Goal: Task Accomplishment & Management: Manage account settings

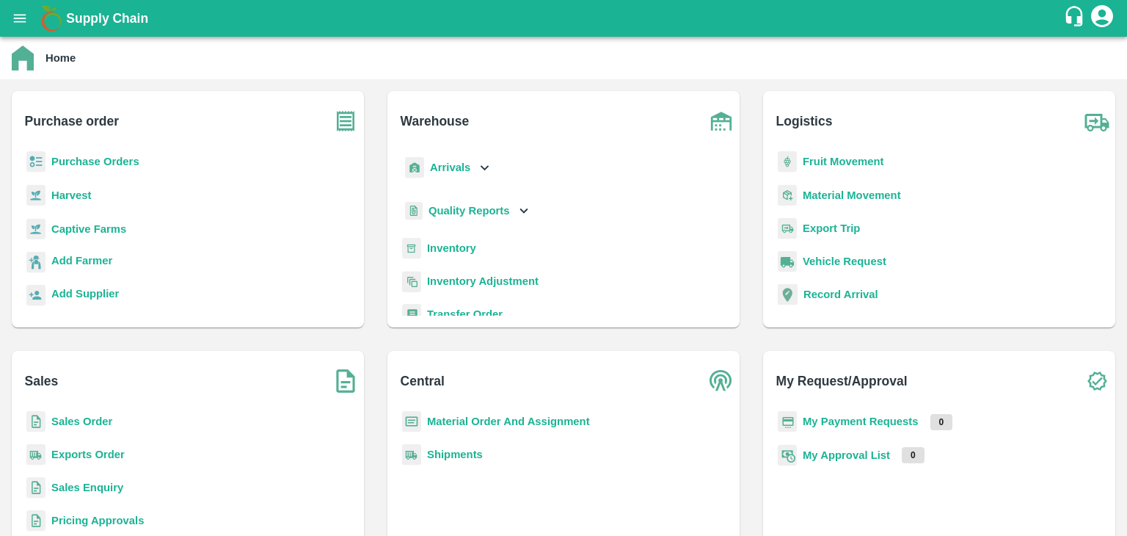
click at [87, 426] on b "Sales Order" at bounding box center [81, 421] width 61 height 12
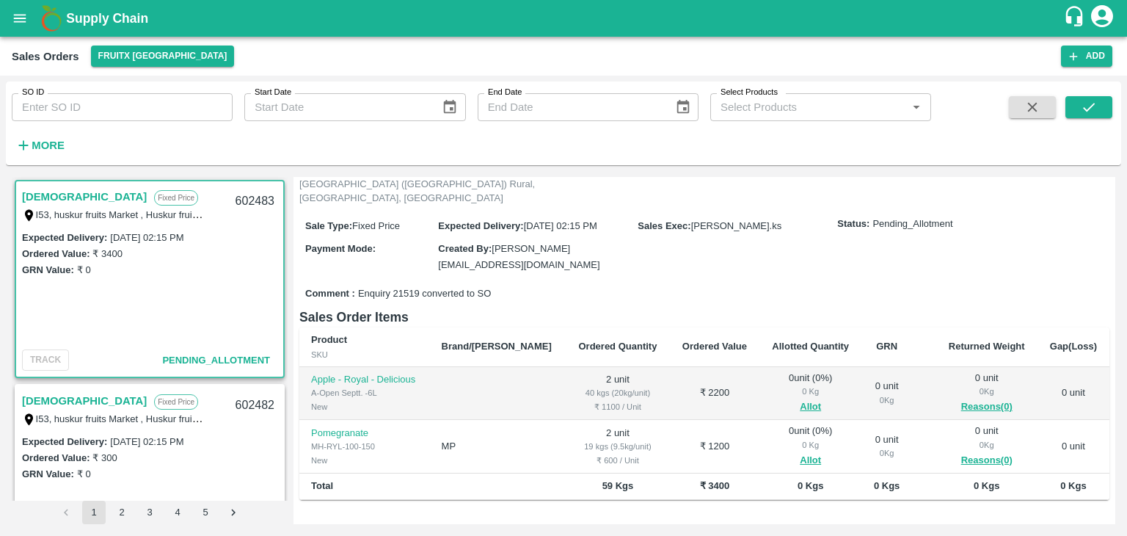
scroll to position [112, 0]
click at [800, 399] on button "Allot" at bounding box center [810, 407] width 21 height 17
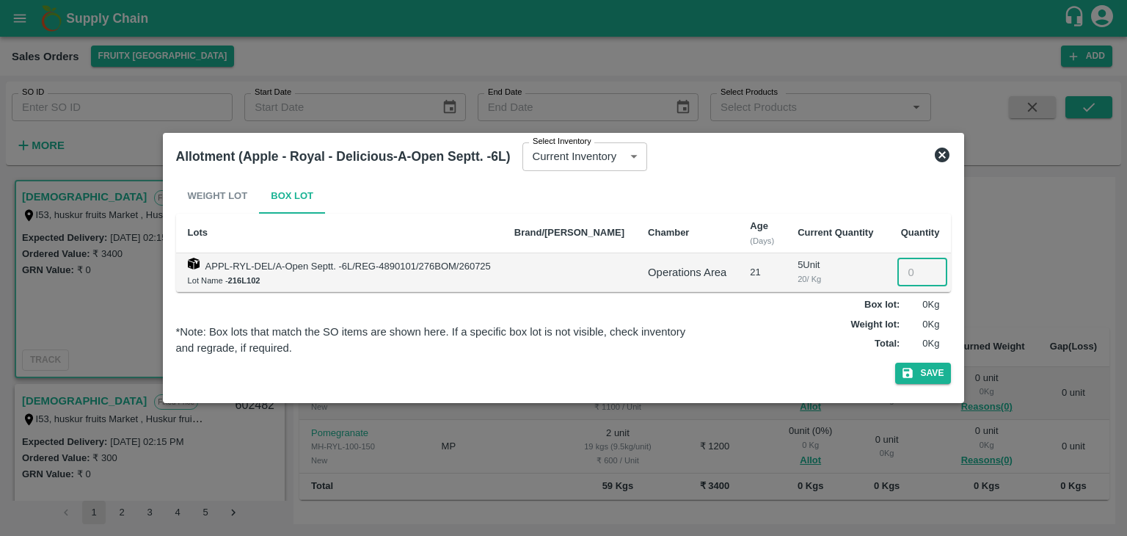
click at [898, 277] on input "number" at bounding box center [923, 272] width 50 height 28
type input "2"
click at [896, 363] on button "Save" at bounding box center [924, 373] width 56 height 21
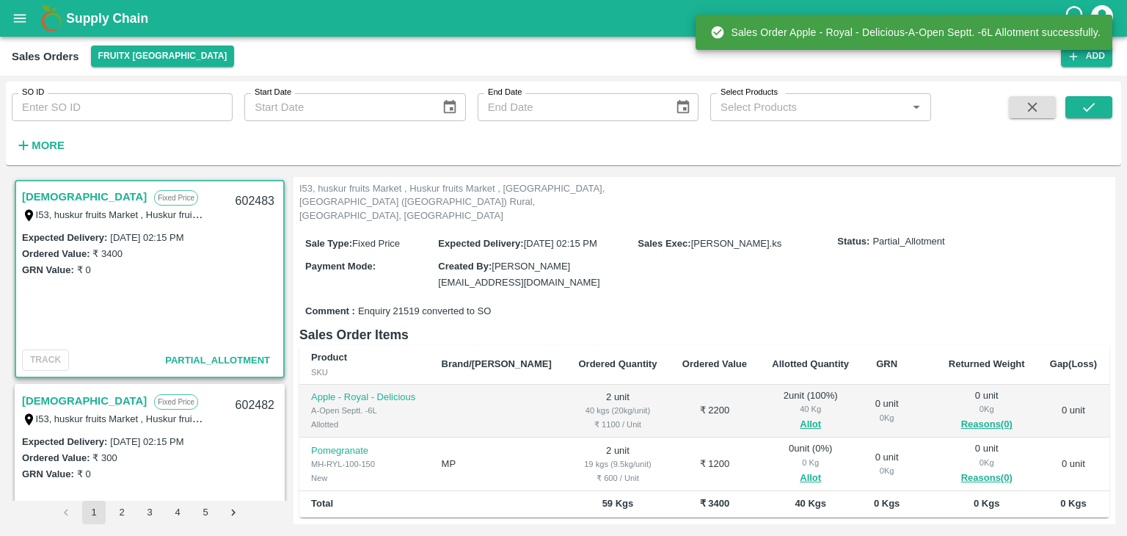
scroll to position [224, 0]
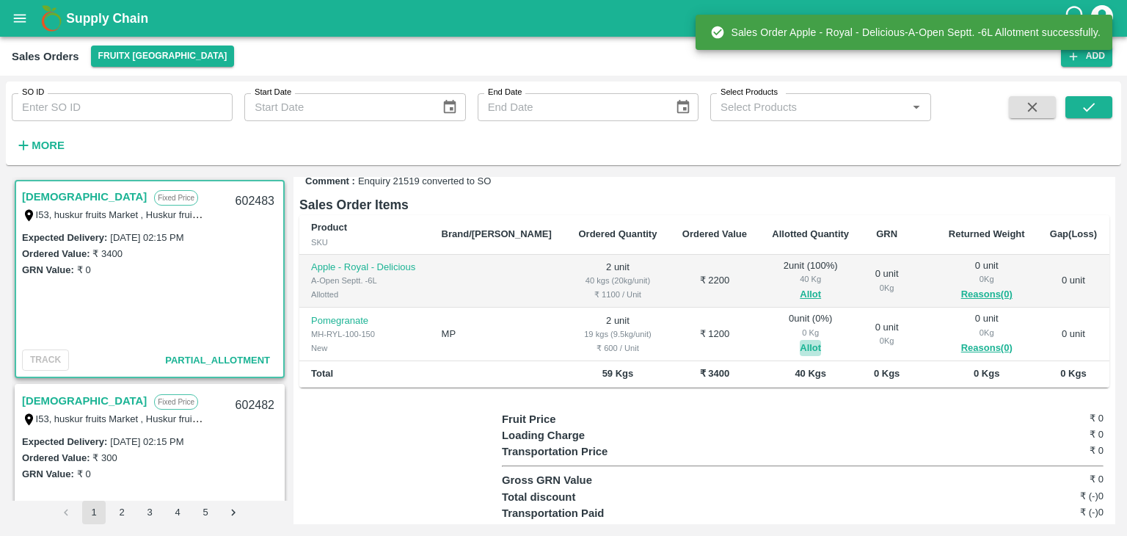
click at [800, 340] on button "Allot" at bounding box center [810, 348] width 21 height 17
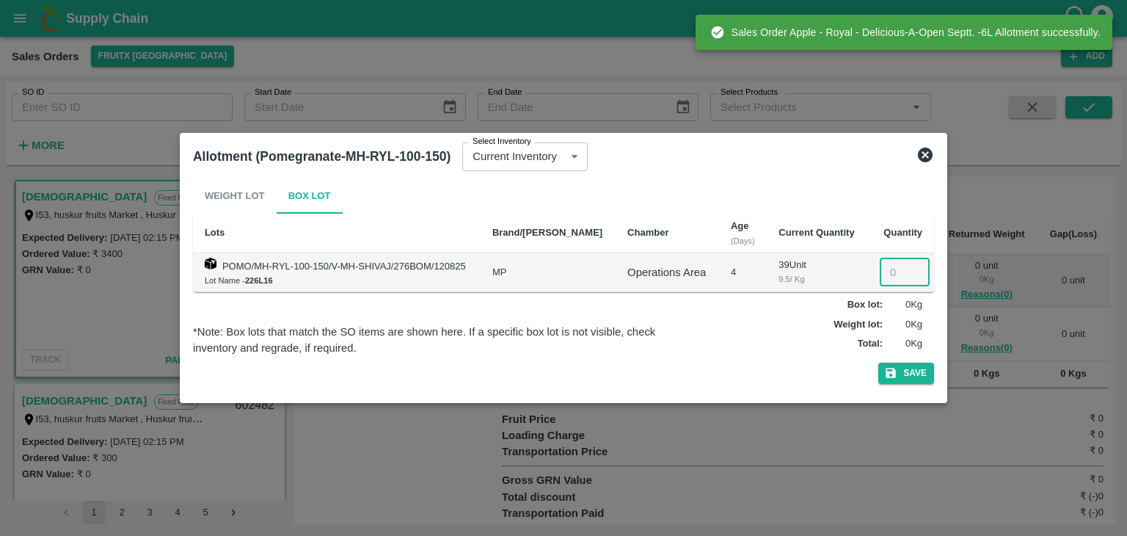
click at [894, 269] on input "number" at bounding box center [905, 272] width 50 height 28
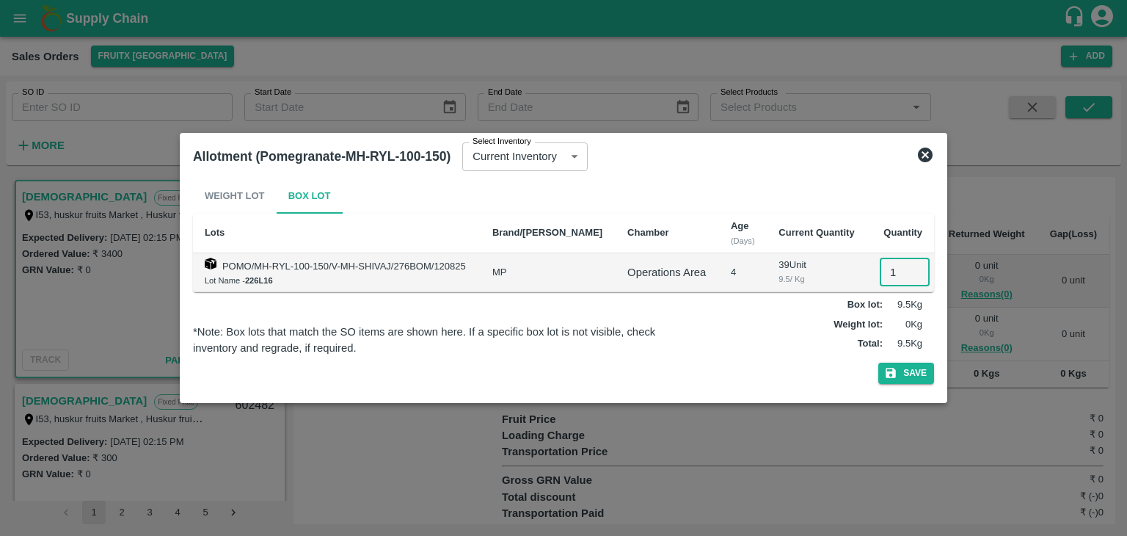
type input "1"
click at [879, 363] on button "Save" at bounding box center [907, 373] width 56 height 21
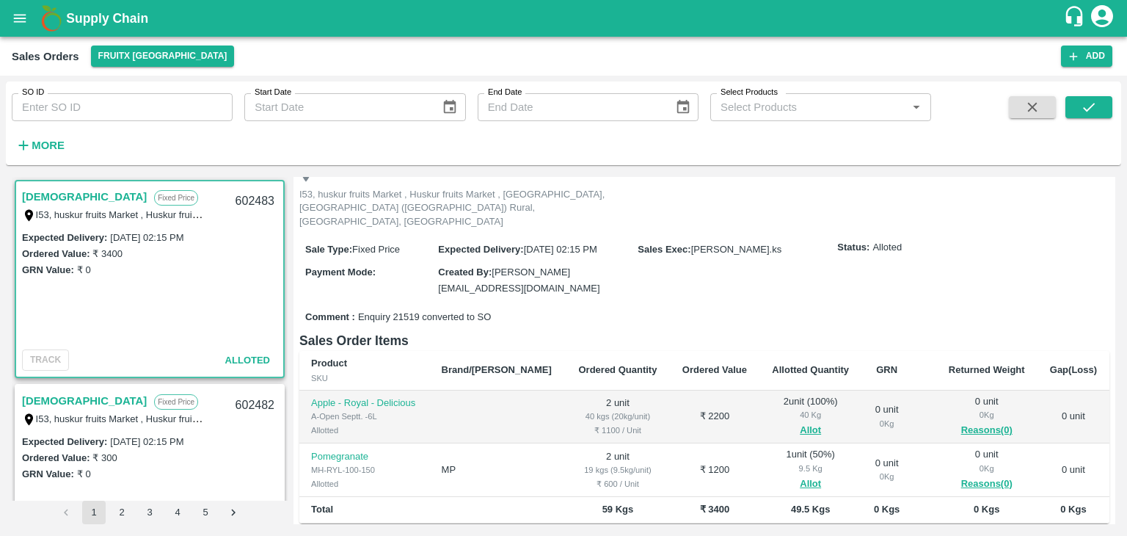
scroll to position [0, 0]
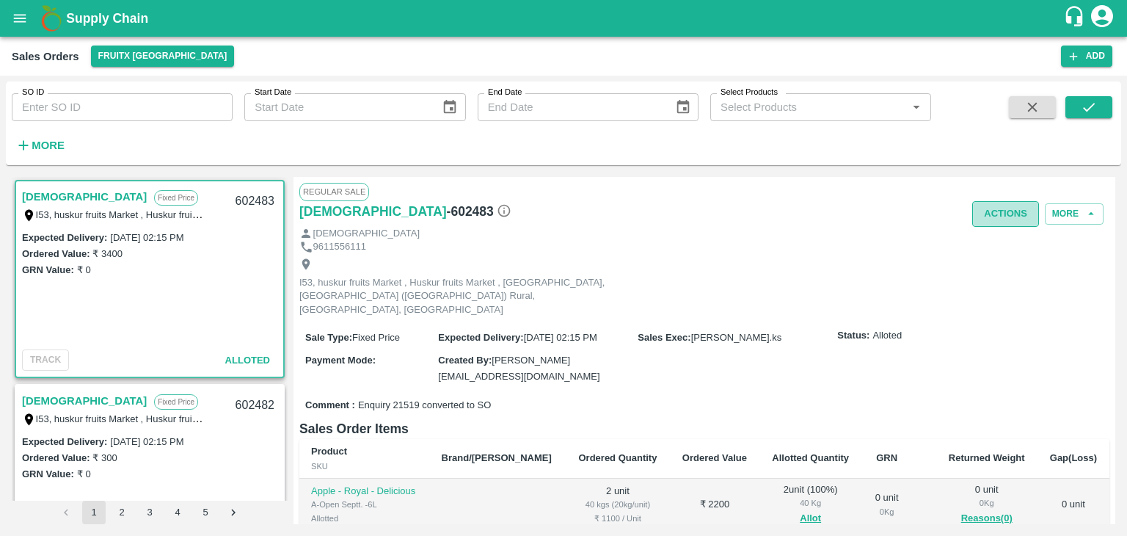
click at [1006, 205] on button "Actions" at bounding box center [1006, 214] width 67 height 26
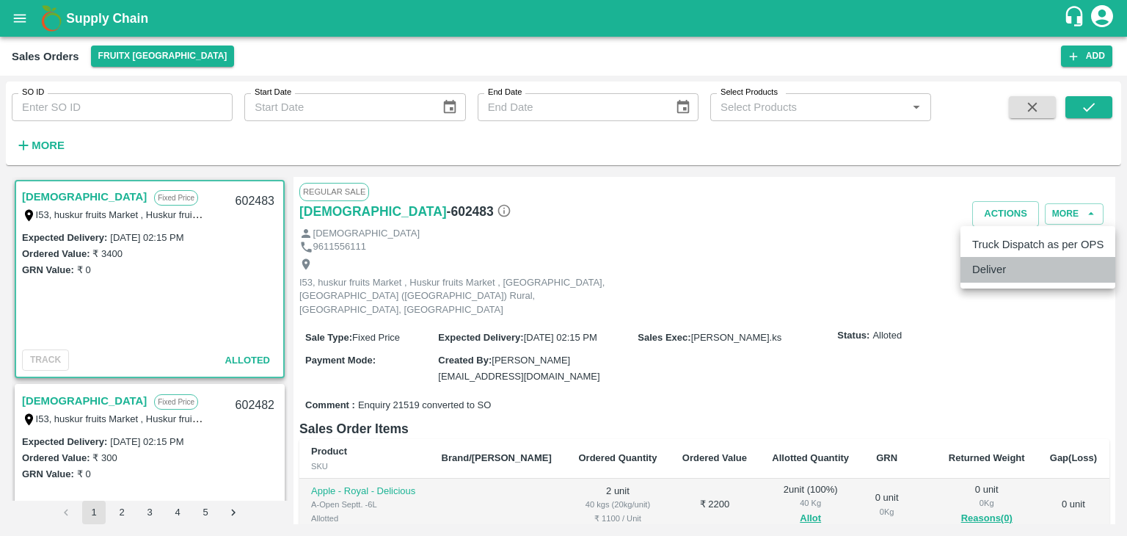
click at [998, 265] on li "Deliver" at bounding box center [1038, 269] width 155 height 25
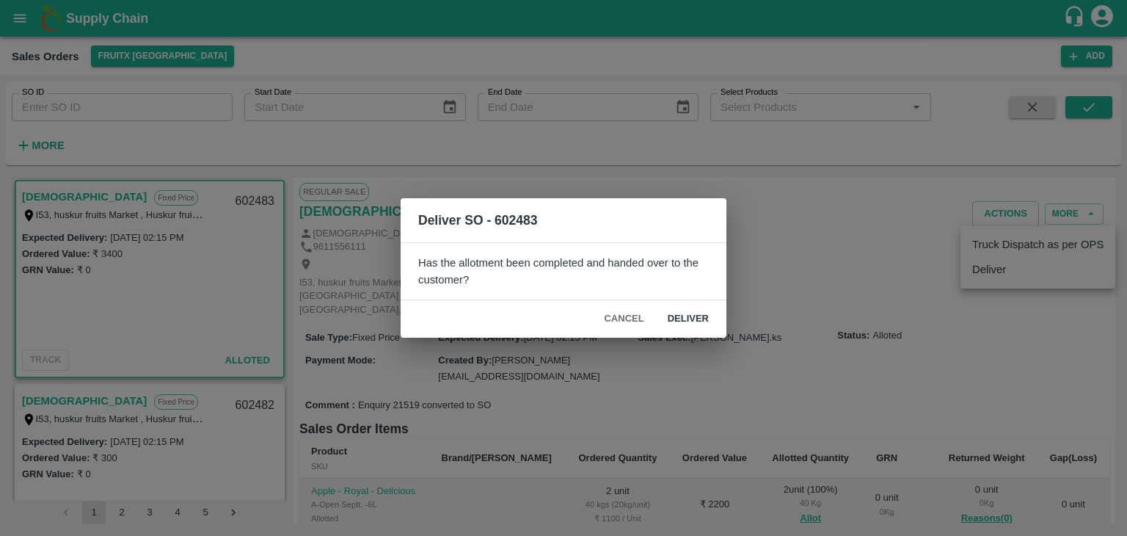
click at [664, 313] on button "Deliver" at bounding box center [688, 319] width 65 height 26
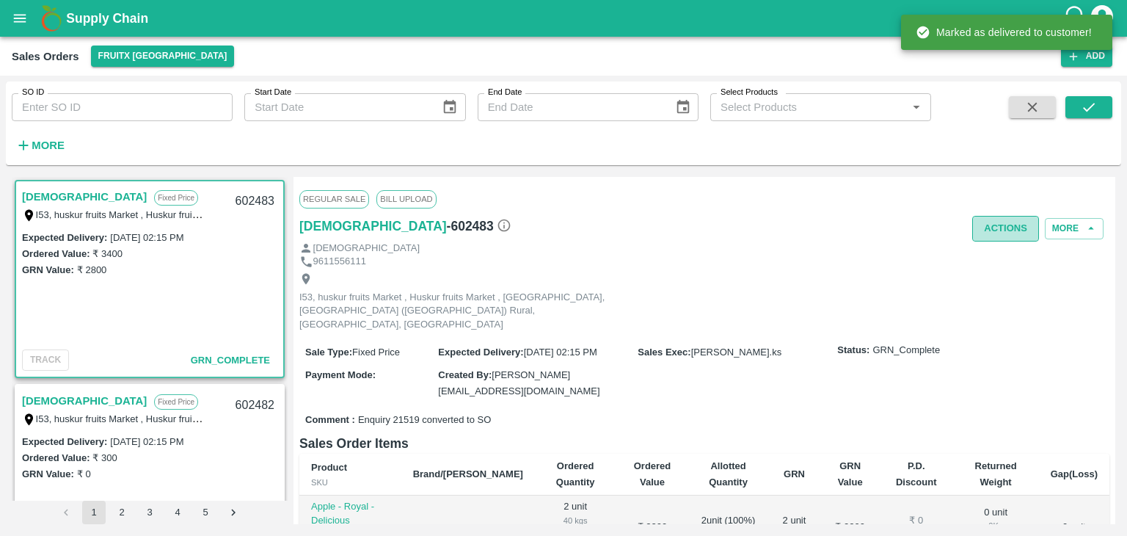
click at [997, 238] on button "Actions" at bounding box center [1006, 229] width 67 height 26
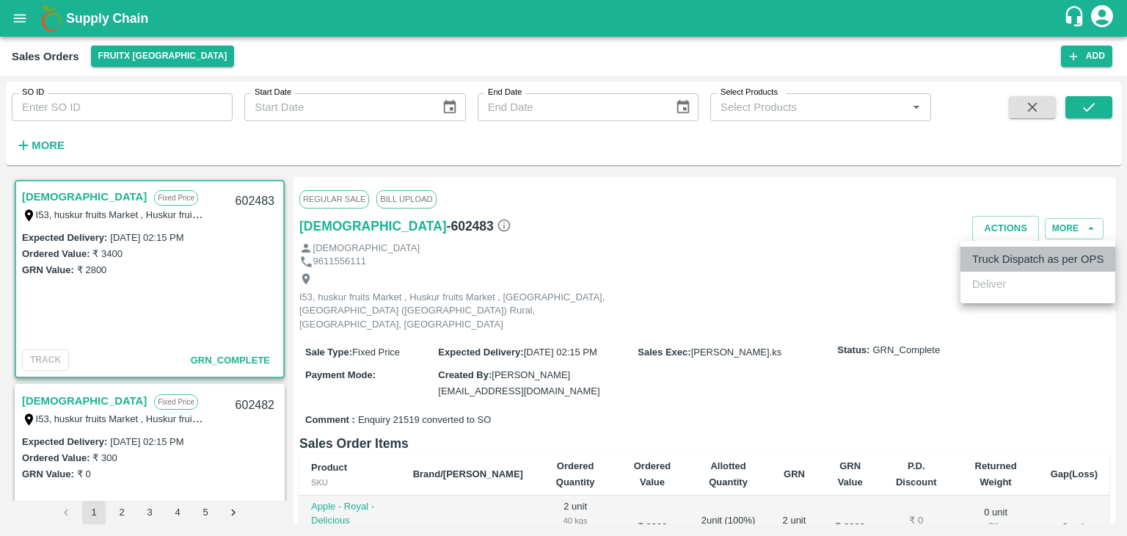
click at [1011, 253] on li "Truck Dispatch as per OPS" at bounding box center [1038, 259] width 155 height 25
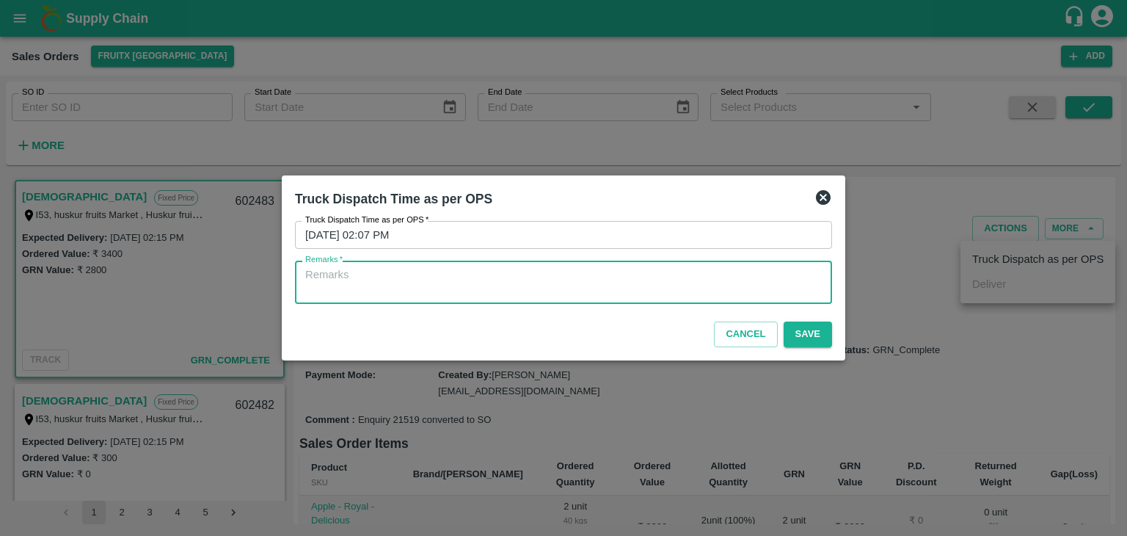
click at [631, 286] on textarea "Remarks   *" at bounding box center [563, 282] width 517 height 31
type textarea "otd"
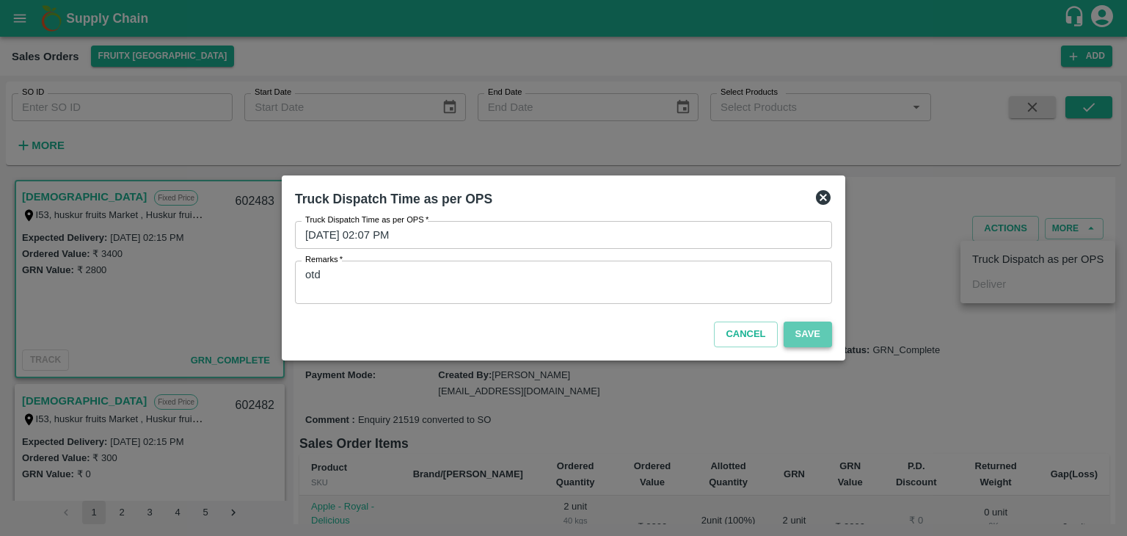
click at [796, 337] on button "Save" at bounding box center [808, 335] width 48 height 26
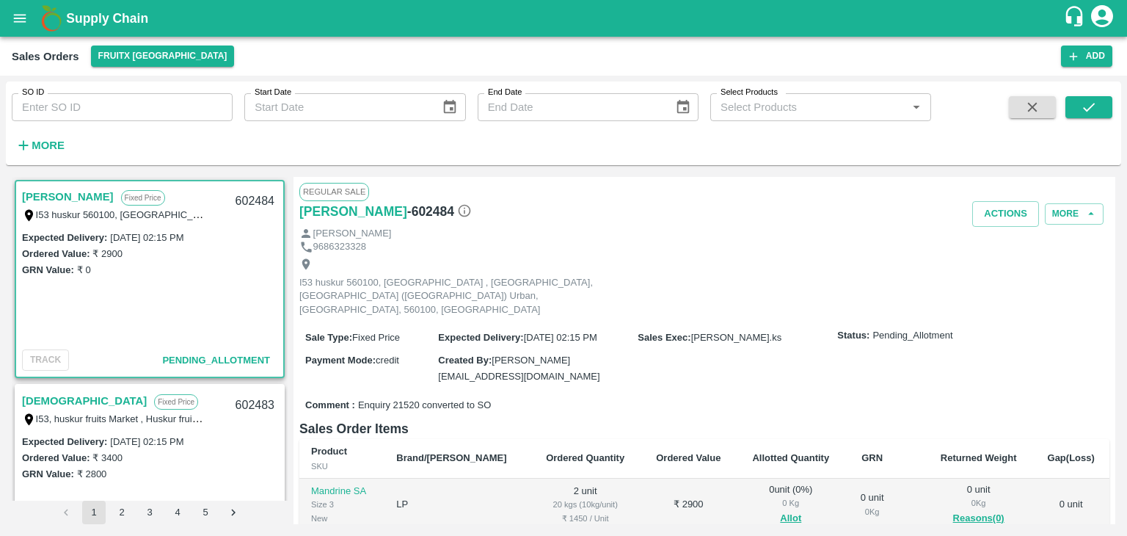
click at [156, 497] on div "Expected Delivery : 16 Aug 2025, 02:15 PM Ordered Value: ₹ 3400 GRN Value: ₹ 28…" at bounding box center [149, 490] width 267 height 115
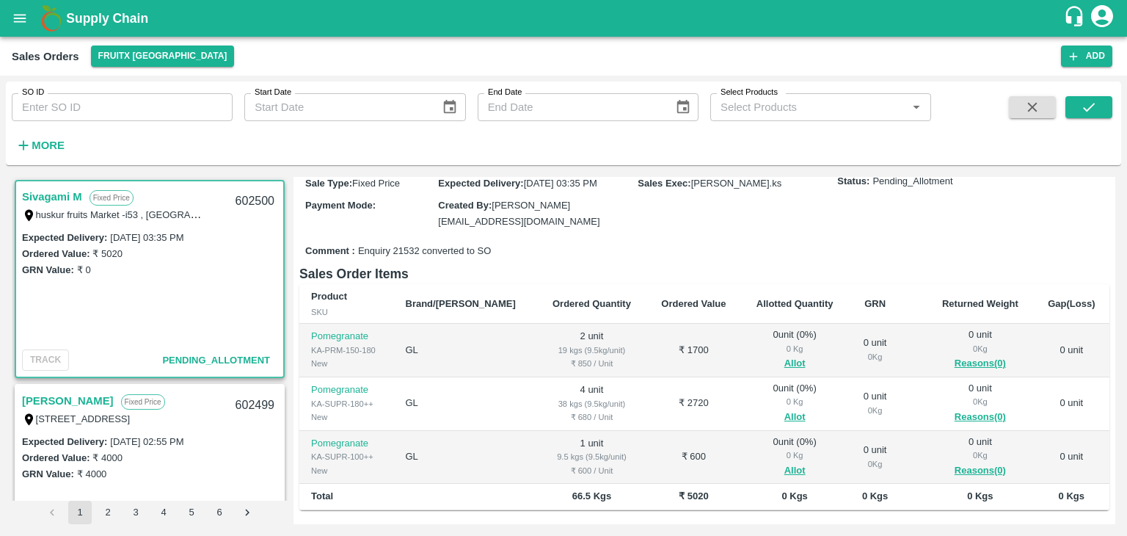
scroll to position [140, 0]
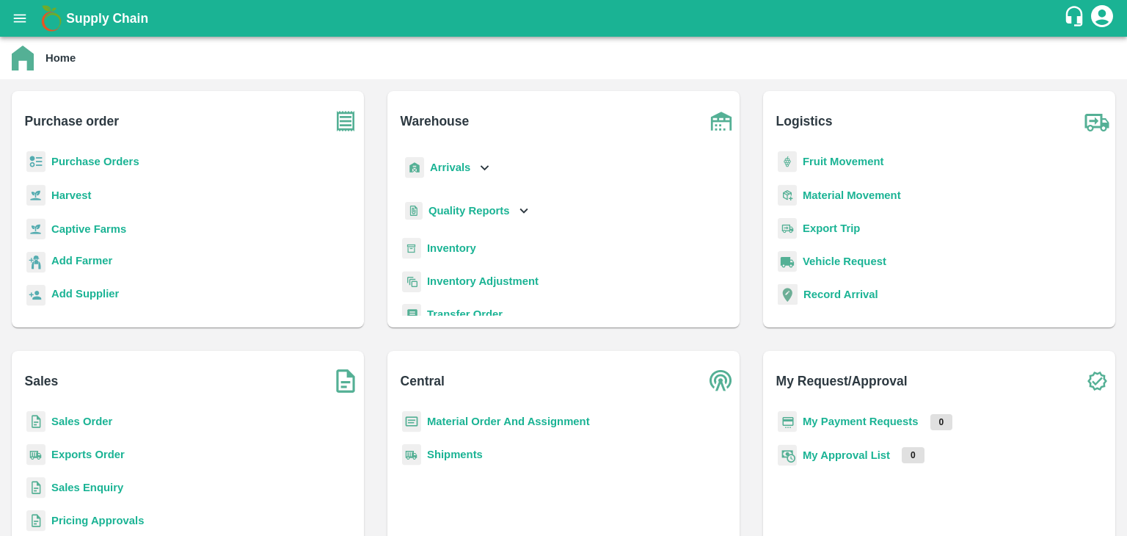
click at [96, 415] on b "Sales Order" at bounding box center [81, 421] width 61 height 12
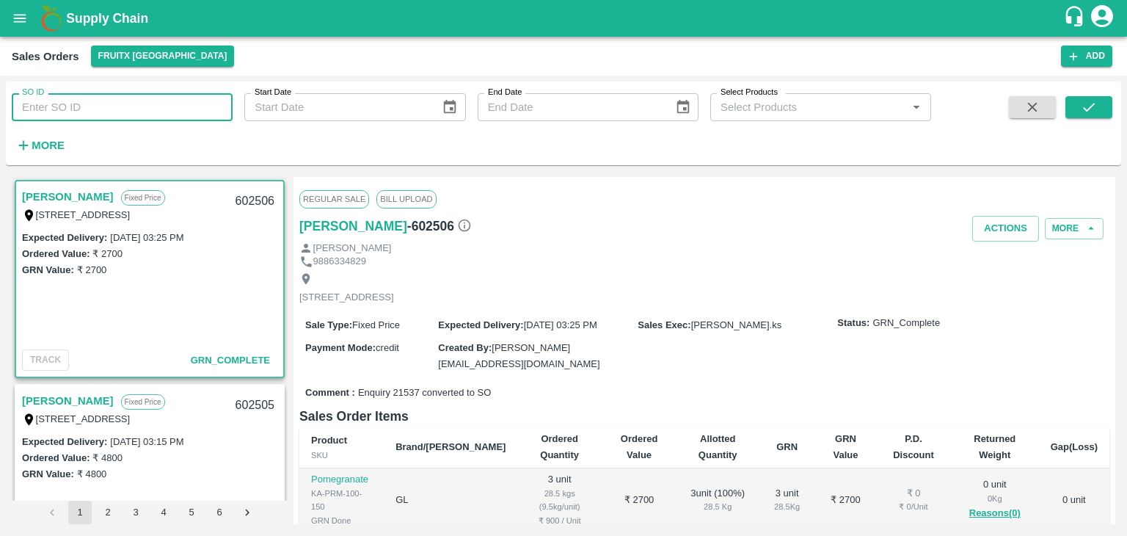
click at [124, 107] on input "SO ID" at bounding box center [122, 107] width 221 height 28
paste input "602478"
click at [1073, 107] on button "submit" at bounding box center [1089, 107] width 47 height 22
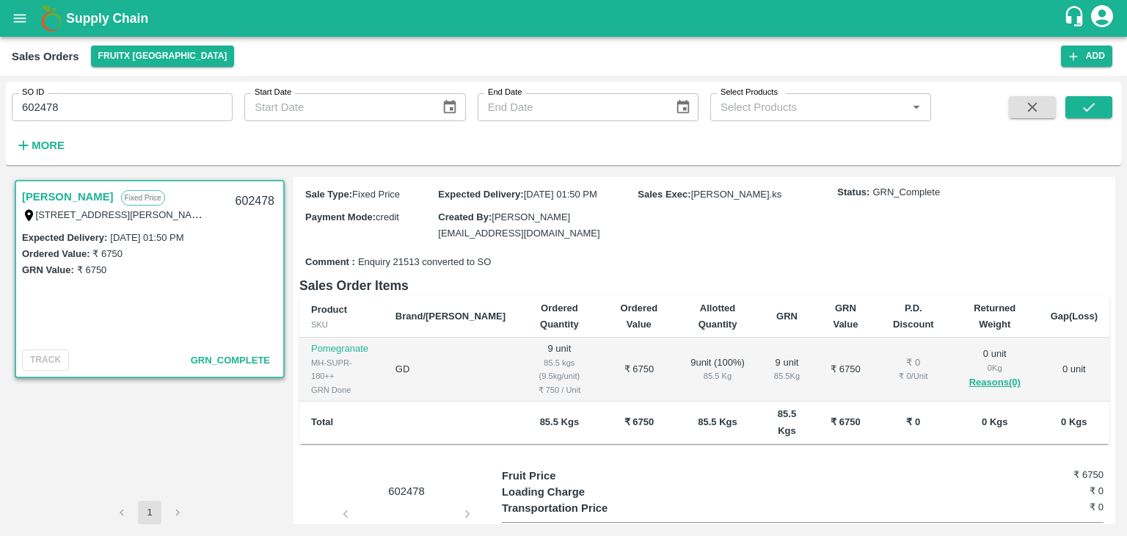
scroll to position [129, 0]
click at [43, 106] on input "602478" at bounding box center [122, 107] width 221 height 28
type input "602478"
paste input "text"
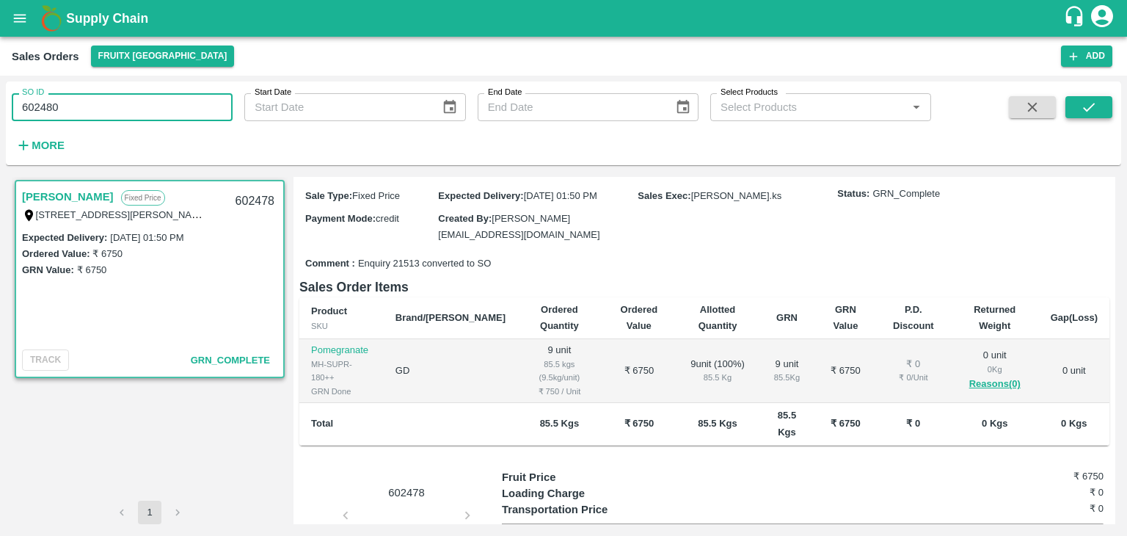
type input "602480"
click at [1081, 106] on icon "submit" at bounding box center [1089, 107] width 16 height 16
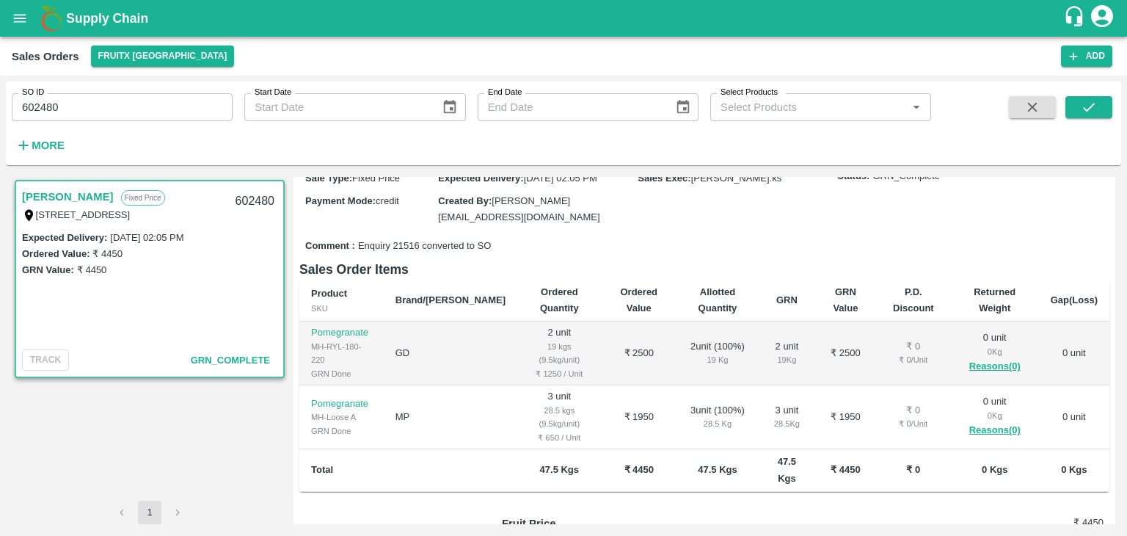
scroll to position [152, 0]
